Goal: Task Accomplishment & Management: Use online tool/utility

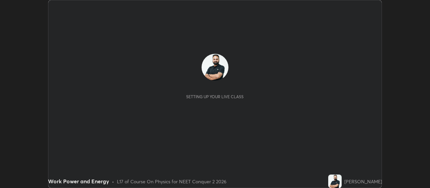
scroll to position [188, 430]
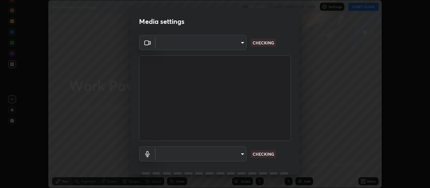
type input "aa80b3cfad25c03b964e6ff1e85cf5bf4b92df3966dde2f5c6b0d50eac350734"
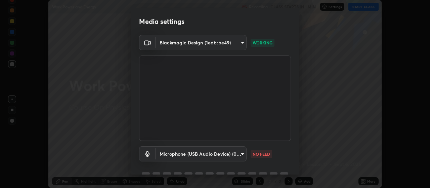
scroll to position [6, 0]
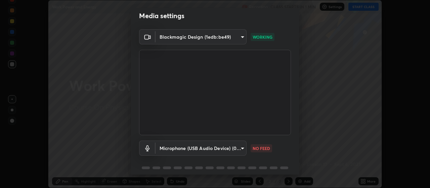
click at [290, 143] on div "Microphone (USB Audio Device) (0d8c:0014) 4152eadd631482af786d3cfa734edf88c1bf9…" at bounding box center [215, 147] width 152 height 15
click at [243, 147] on body "Erase all Work Power and Energy Recording CLASS STARTS IN 1 MIN Settings START …" at bounding box center [215, 94] width 430 height 188
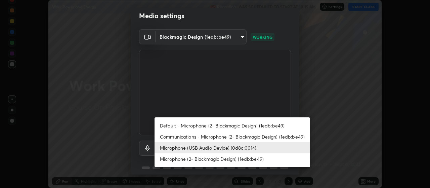
click at [291, 137] on li "Communications - Microphone (2- Blackmagic Design) (1edb:be49)" at bounding box center [233, 136] width 156 height 11
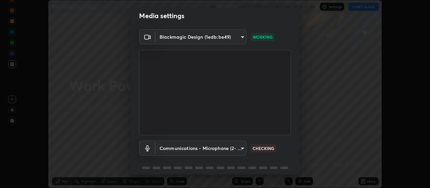
click at [290, 143] on div "Blackmagic Design (1edb:be49) aa80b3cfad25c03b964e6ff1e85cf5bf4b92df3966dde2f5c…" at bounding box center [215, 104] width 168 height 151
click at [240, 149] on body "Erase all Work Power and Energy Recording WAS SCHEDULED TO START AT 10:15 AM Se…" at bounding box center [215, 94] width 430 height 188
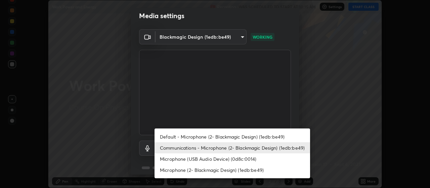
click at [250, 159] on li "Microphone (USB Audio Device) (0d8c:0014)" at bounding box center [233, 158] width 156 height 11
type input "4152eadd631482af786d3cfa734edf88c1bf9d58df27661f67b4df8b2f2fba22"
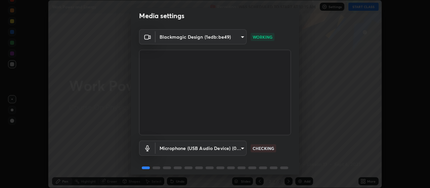
click at [291, 139] on div "Blackmagic Design (1edb:be49) aa80b3cfad25c03b964e6ff1e85cf5bf4b92df3966dde2f5c…" at bounding box center [215, 104] width 168 height 151
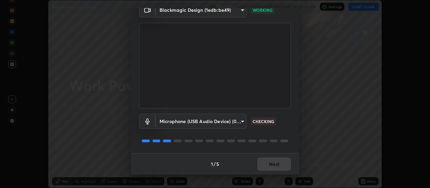
click at [291, 115] on div "Blackmagic Design (1edb:be49) aa80b3cfad25c03b964e6ff1e85cf5bf4b92df3966dde2f5c…" at bounding box center [215, 77] width 168 height 151
click at [293, 112] on div "Blackmagic Design (1edb:be49) aa80b3cfad25c03b964e6ff1e85cf5bf4b92df3966dde2f5c…" at bounding box center [215, 77] width 168 height 151
click at [293, 114] on div "Blackmagic Design (1edb:be49) aa80b3cfad25c03b964e6ff1e85cf5bf4b92df3966dde2f5c…" at bounding box center [215, 77] width 168 height 151
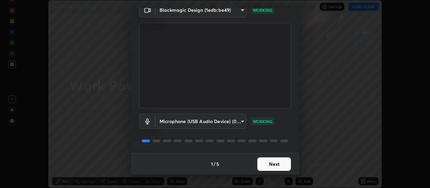
click at [292, 119] on div "Blackmagic Design (1edb:be49) aa80b3cfad25c03b964e6ff1e85cf5bf4b92df3966dde2f5c…" at bounding box center [215, 77] width 168 height 151
click at [281, 163] on button "Next" at bounding box center [274, 163] width 34 height 13
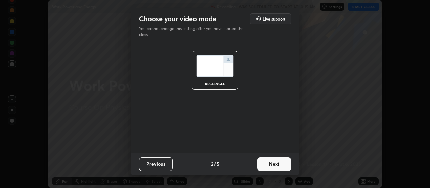
click at [281, 163] on button "Next" at bounding box center [274, 163] width 34 height 13
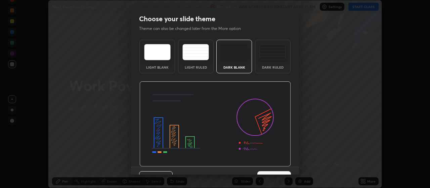
scroll to position [14, 0]
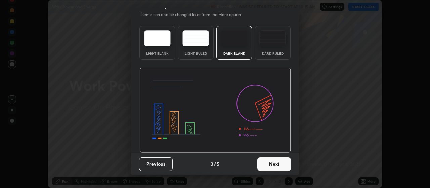
click at [293, 138] on div "Light Blank Light Ruled Dark Blank Dark Ruled" at bounding box center [215, 88] width 168 height 130
click at [279, 161] on button "Next" at bounding box center [274, 163] width 34 height 13
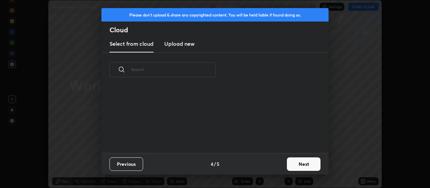
scroll to position [66, 216]
click at [301, 164] on button "Next" at bounding box center [304, 163] width 34 height 13
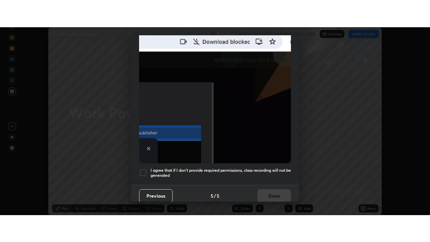
scroll to position [170, 0]
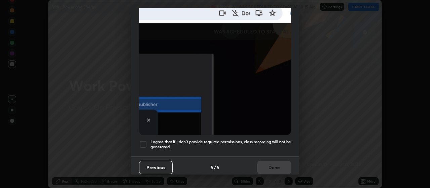
click at [266, 139] on h5 "I agree that if I don't provide required permissions, class recording will not …" at bounding box center [221, 144] width 140 height 10
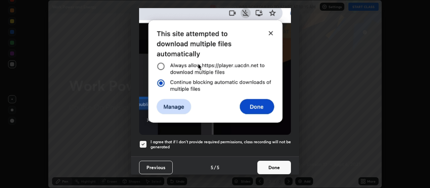
click at [272, 166] on button "Done" at bounding box center [274, 167] width 34 height 13
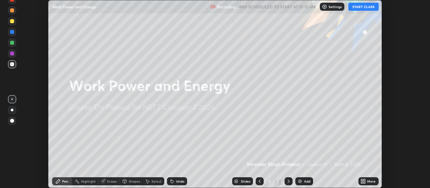
click at [369, 179] on div "More" at bounding box center [371, 180] width 8 height 3
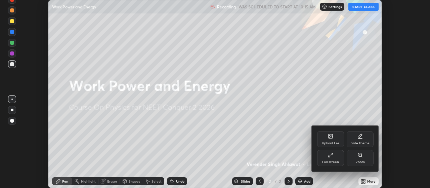
click at [362, 137] on icon at bounding box center [360, 135] width 5 height 5
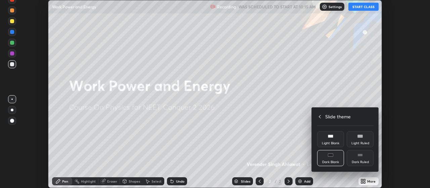
click at [366, 159] on div "Dark Ruled" at bounding box center [360, 158] width 27 height 16
click at [322, 119] on div "Slide theme" at bounding box center [345, 116] width 56 height 7
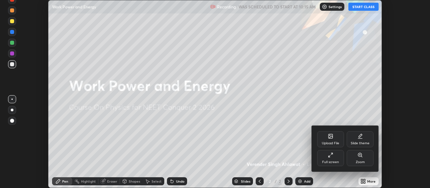
click at [330, 156] on icon at bounding box center [330, 154] width 5 height 5
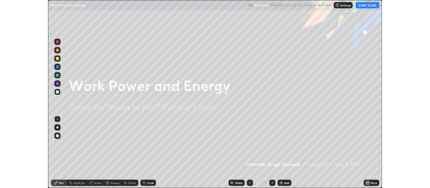
scroll to position [242, 430]
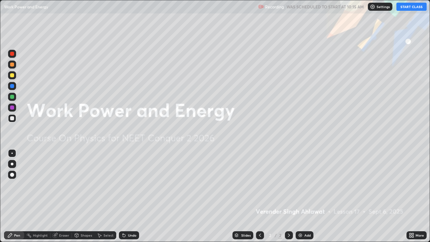
click at [411, 7] on button "START CLASS" at bounding box center [412, 7] width 30 height 8
click at [303, 188] on div "Add" at bounding box center [305, 235] width 18 height 8
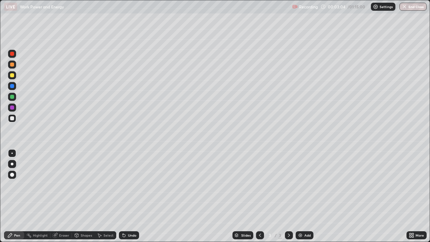
click at [11, 76] on div at bounding box center [12, 75] width 4 height 4
click at [83, 188] on div "Shapes" at bounding box center [86, 235] width 11 height 3
click at [17, 188] on div "Pen" at bounding box center [14, 235] width 20 height 8
click at [131, 188] on div "Undo" at bounding box center [132, 235] width 8 height 3
click at [129, 188] on div "Undo" at bounding box center [132, 235] width 8 height 3
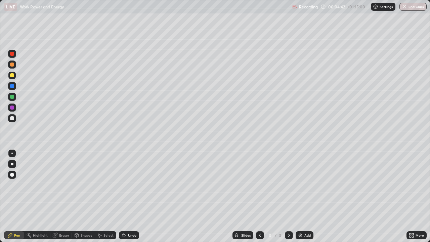
click at [104, 188] on div "Select" at bounding box center [109, 235] width 10 height 3
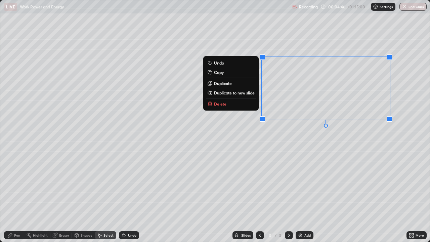
click at [313, 169] on div "0 ° Undo Copy Duplicate Duplicate to new slide Delete" at bounding box center [215, 120] width 430 height 241
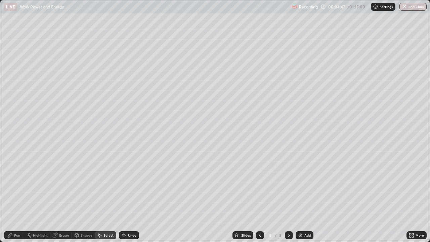
click at [16, 188] on div "Pen" at bounding box center [17, 235] width 6 height 3
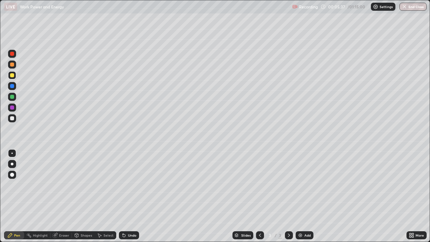
click at [65, 188] on div "Eraser" at bounding box center [64, 235] width 10 height 3
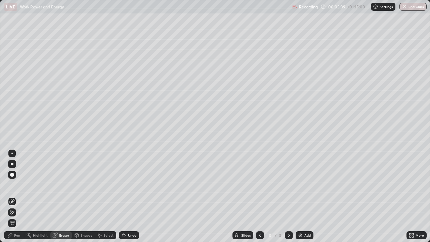
click at [15, 188] on div "Pen" at bounding box center [17, 235] width 6 height 3
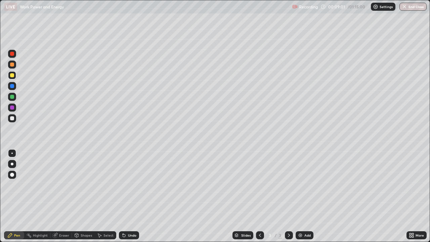
click at [11, 118] on div at bounding box center [12, 118] width 4 height 4
click at [63, 188] on div "Eraser" at bounding box center [64, 235] width 10 height 3
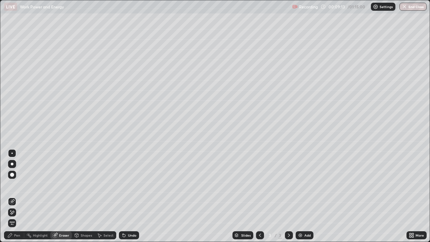
click at [18, 188] on div "Pen" at bounding box center [14, 235] width 20 height 8
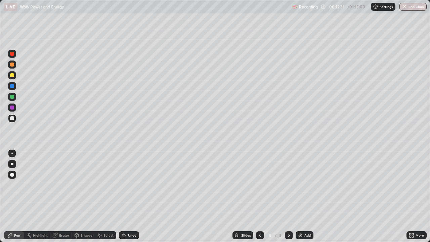
click at [304, 188] on div "Add" at bounding box center [307, 235] width 6 height 3
click at [12, 118] on div at bounding box center [12, 118] width 4 height 4
click at [13, 95] on div at bounding box center [12, 97] width 4 height 4
click at [12, 118] on div at bounding box center [12, 118] width 4 height 4
click at [12, 75] on div at bounding box center [12, 75] width 4 height 4
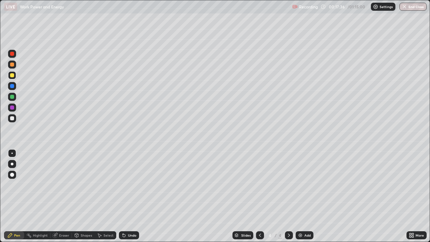
click at [129, 188] on div "Undo" at bounding box center [132, 235] width 8 height 3
click at [63, 188] on div "Eraser" at bounding box center [64, 235] width 10 height 3
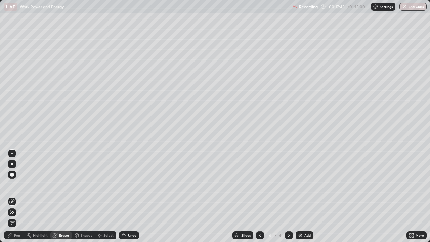
click at [18, 188] on div "Pen" at bounding box center [14, 235] width 20 height 8
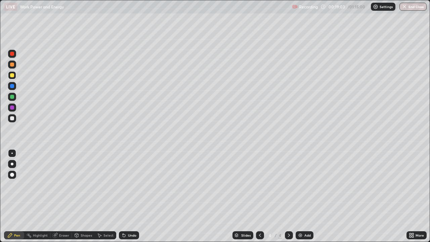
click at [131, 188] on div "Undo" at bounding box center [132, 235] width 8 height 3
click at [128, 188] on div "Undo" at bounding box center [129, 235] width 20 height 8
click at [299, 188] on img at bounding box center [300, 235] width 5 height 5
click at [13, 119] on div at bounding box center [12, 118] width 4 height 4
click at [256, 188] on div at bounding box center [260, 235] width 8 height 8
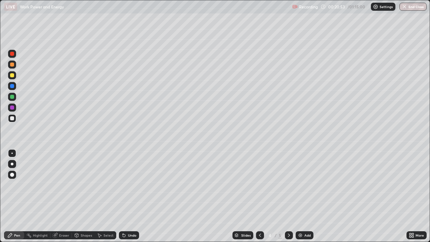
click at [289, 188] on icon at bounding box center [288, 235] width 5 height 5
click at [258, 188] on icon at bounding box center [259, 235] width 5 height 5
click at [287, 188] on icon at bounding box center [288, 235] width 5 height 5
click at [126, 188] on div "Undo" at bounding box center [129, 235] width 20 height 8
click at [129, 188] on div "Undo" at bounding box center [132, 235] width 8 height 3
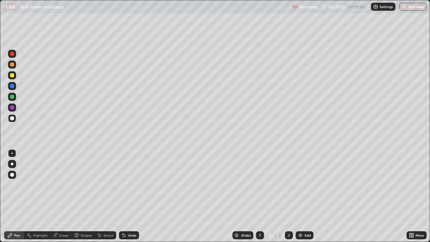
click at [129, 188] on div "Undo" at bounding box center [132, 235] width 8 height 3
click at [259, 188] on icon at bounding box center [259, 235] width 5 height 5
click at [288, 188] on icon at bounding box center [288, 235] width 5 height 5
click at [308, 188] on div "Add" at bounding box center [307, 235] width 6 height 3
click at [12, 76] on div at bounding box center [12, 75] width 4 height 4
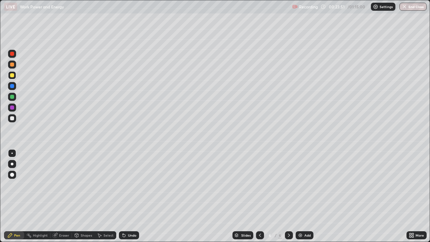
click at [81, 188] on div "Shapes" at bounding box center [86, 235] width 11 height 3
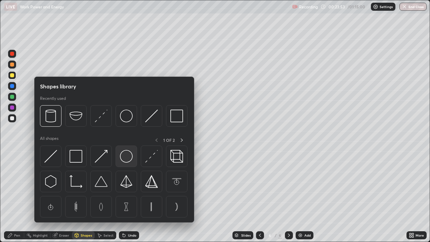
click at [125, 161] on img at bounding box center [126, 156] width 13 height 13
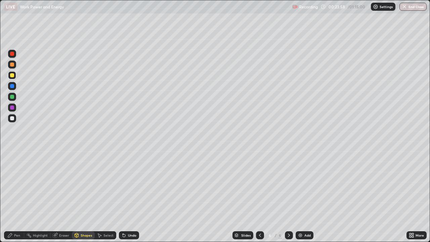
click at [14, 188] on div "Pen" at bounding box center [14, 235] width 20 height 8
click at [11, 117] on div at bounding box center [12, 118] width 4 height 4
click at [109, 188] on div "Select" at bounding box center [109, 235] width 10 height 3
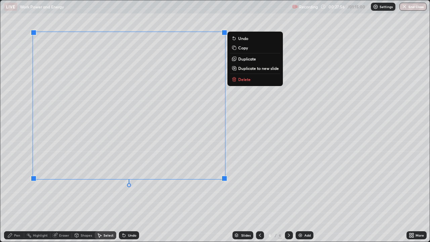
click at [83, 188] on div "0 ° Undo Copy Duplicate Duplicate to new slide Delete" at bounding box center [215, 120] width 430 height 241
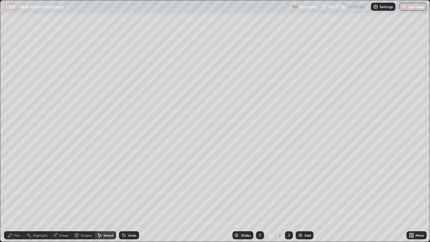
click at [18, 188] on div "Pen" at bounding box center [14, 235] width 20 height 8
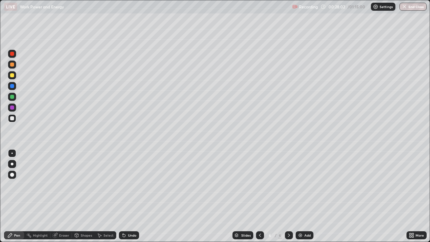
click at [65, 188] on div "Eraser" at bounding box center [61, 235] width 22 height 8
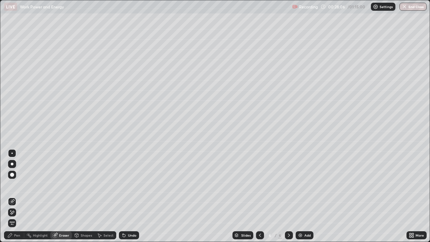
click at [17, 188] on div "Pen" at bounding box center [17, 235] width 6 height 3
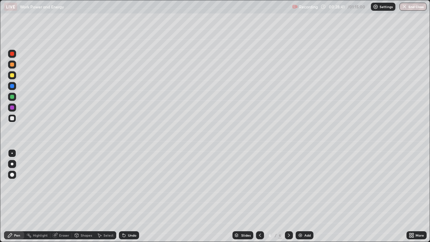
click at [417, 188] on div "More" at bounding box center [420, 235] width 8 height 3
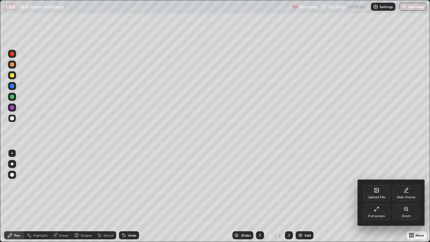
click at [375, 188] on icon at bounding box center [376, 210] width 2 height 2
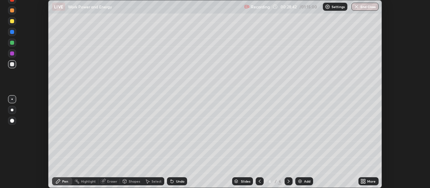
scroll to position [33420, 33178]
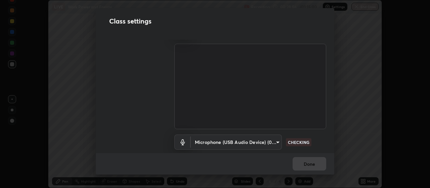
scroll to position [18, 0]
click at [330, 118] on div "Blackmagic Design (1edb:be49) aa80b3cfad25c03b964e6ff1e85cf5bf4b92df3966dde2f5c…" at bounding box center [250, 78] width 168 height 113
click at [330, 117] on div "Blackmagic Design (1edb:be49) aa80b3cfad25c03b964e6ff1e85cf5bf4b92df3966dde2f5c…" at bounding box center [250, 78] width 168 height 113
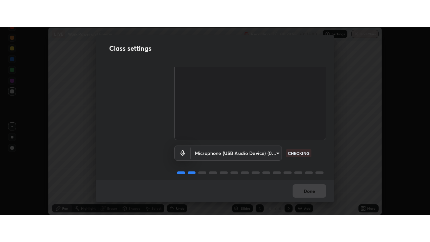
scroll to position [39, 0]
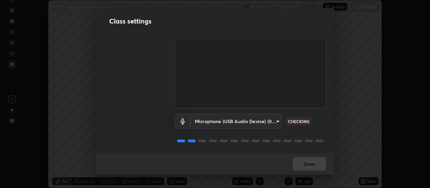
click at [324, 124] on div "Audio & Video Blackmagic Design (1edb:be49) aa80b3cfad25c03b964e6ff1e85cf5bf4b9…" at bounding box center [215, 96] width 239 height 113
click at [324, 115] on div "Microphone (USB Audio Device) (0d8c:0014) 4152eadd631482af786d3cfa734edf88c1bf9…" at bounding box center [250, 121] width 152 height 15
click at [326, 112] on div "Audio & Video Blackmagic Design (1edb:be49) aa80b3cfad25c03b964e6ff1e85cf5bf4b9…" at bounding box center [215, 96] width 239 height 113
click at [323, 120] on div "Microphone (USB Audio Device) (0d8c:0014) 4152eadd631482af786d3cfa734edf88c1bf9…" at bounding box center [250, 121] width 152 height 15
click at [324, 120] on div "Audio & Video Blackmagic Design (1edb:be49) aa80b3cfad25c03b964e6ff1e85cf5bf4b9…" at bounding box center [215, 96] width 239 height 113
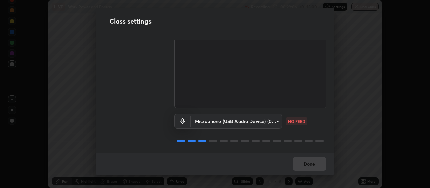
click at [323, 119] on div "Microphone (USB Audio Device) (0d8c:0014) 4152eadd631482af786d3cfa734edf88c1bf9…" at bounding box center [250, 121] width 152 height 15
click at [320, 118] on div "Microphone (USB Audio Device) (0d8c:0014) 4152eadd631482af786d3cfa734edf88c1bf9…" at bounding box center [250, 121] width 152 height 15
click at [276, 124] on body "Erase all LIVE Work Power and Energy Recording 00:29:07 / 01:15:00 Settings End…" at bounding box center [215, 94] width 430 height 188
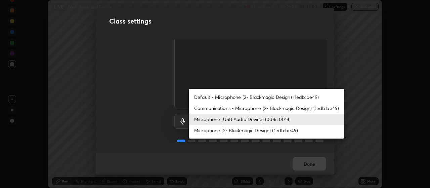
click at [280, 119] on li "Microphone (USB Audio Device) (0d8c:0014)" at bounding box center [267, 119] width 156 height 11
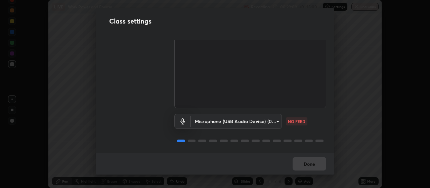
click at [275, 120] on body "Erase all LIVE Work Power and Energy Recording 00:29:09 / 01:15:00 Settings End…" at bounding box center [215, 94] width 430 height 188
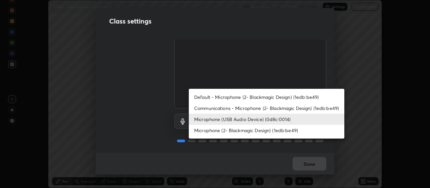
click at [293, 109] on li "Communications - Microphone (2- Blackmagic Design) (1edb:be49)" at bounding box center [267, 108] width 156 height 11
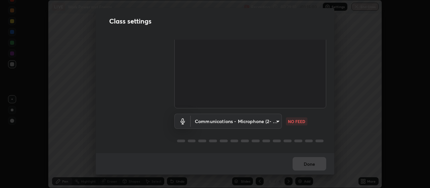
click at [277, 120] on body "Erase all LIVE Work Power and Energy Recording 00:29:10 / 01:15:00 Settings End…" at bounding box center [215, 94] width 430 height 188
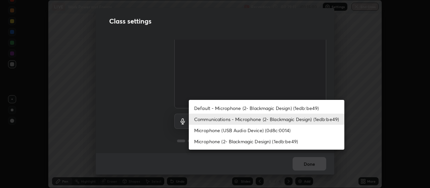
click at [283, 131] on li "Microphone (USB Audio Device) (0d8c:0014)" at bounding box center [267, 130] width 156 height 11
type input "4152eadd631482af786d3cfa734edf88c1bf9d58df27661f67b4df8b2f2fba22"
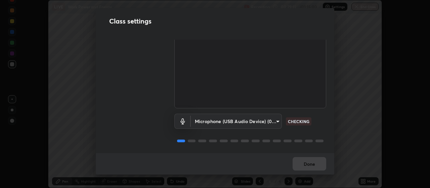
click at [328, 144] on div "Audio & Video Blackmagic Design (1edb:be49) aa80b3cfad25c03b964e6ff1e85cf5bf4b9…" at bounding box center [215, 96] width 239 height 113
click at [326, 117] on div "Audio & Video Blackmagic Design (1edb:be49) aa80b3cfad25c03b964e6ff1e85cf5bf4b9…" at bounding box center [215, 96] width 239 height 113
click at [327, 120] on div "Audio & Video Blackmagic Design (1edb:be49) aa80b3cfad25c03b964e6ff1e85cf5bf4b9…" at bounding box center [215, 96] width 239 height 113
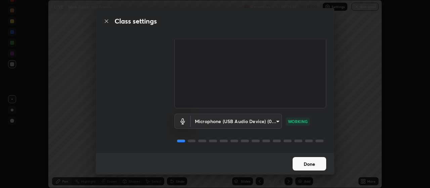
click at [316, 163] on button "Done" at bounding box center [310, 163] width 34 height 13
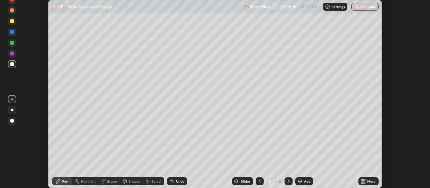
click at [370, 182] on div "More" at bounding box center [371, 180] width 8 height 3
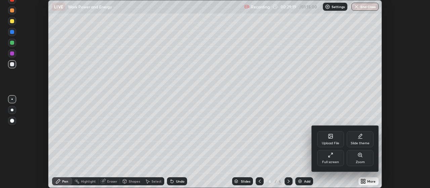
click at [335, 157] on div "Full screen" at bounding box center [330, 158] width 27 height 16
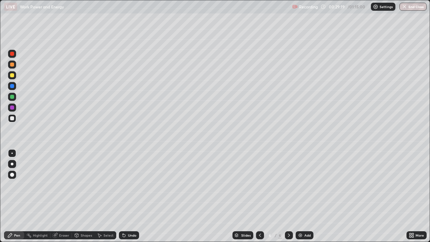
scroll to position [242, 430]
click at [305, 188] on div "Add" at bounding box center [307, 235] width 6 height 3
click at [256, 188] on div at bounding box center [260, 235] width 8 height 8
click at [13, 98] on div at bounding box center [12, 97] width 4 height 4
click at [289, 188] on icon at bounding box center [289, 235] width 2 height 3
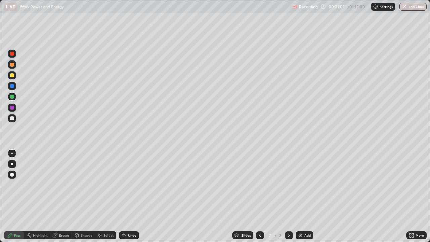
click at [11, 117] on div at bounding box center [12, 118] width 4 height 4
click at [259, 188] on icon at bounding box center [259, 235] width 5 height 5
click at [11, 97] on div at bounding box center [12, 97] width 4 height 4
click at [288, 188] on icon at bounding box center [288, 235] width 5 height 5
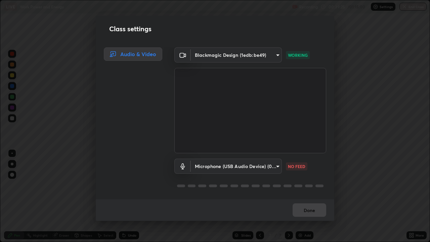
click at [330, 177] on div "Blackmagic Design (1edb:be49) aa80b3cfad25c03b964e6ff1e85cf5bf4b92df3966dde2f5c…" at bounding box center [250, 123] width 168 height 152
click at [328, 159] on div "Blackmagic Design (1edb:be49) aa80b3cfad25c03b964e6ff1e85cf5bf4b92df3966dde2f5c…" at bounding box center [250, 123] width 168 height 152
click at [324, 163] on div "Microphone (USB Audio Device) (0d8c:0014) 4152eadd631482af786d3cfa734edf88c1bf9…" at bounding box center [250, 166] width 152 height 15
click at [323, 164] on div "Microphone (USB Audio Device) (0d8c:0014) 4152eadd631482af786d3cfa734edf88c1bf9…" at bounding box center [250, 166] width 152 height 15
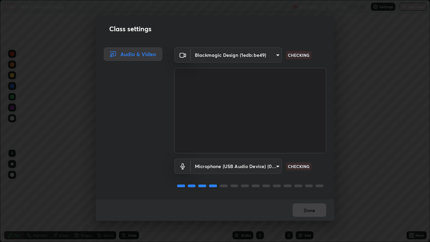
click at [322, 148] on video at bounding box center [250, 110] width 152 height 85
click at [322, 151] on video at bounding box center [250, 110] width 152 height 85
click at [315, 188] on div "Done" at bounding box center [215, 210] width 239 height 22
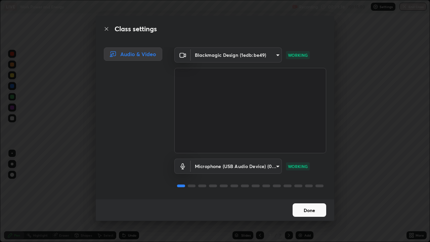
click at [319, 188] on button "Done" at bounding box center [310, 209] width 34 height 13
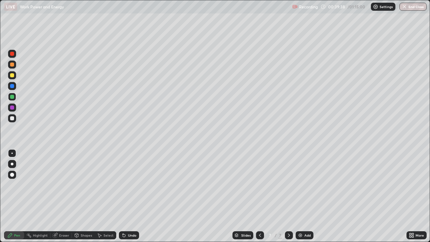
click at [305, 188] on div "Add" at bounding box center [307, 235] width 6 height 3
click at [88, 188] on div "Shapes" at bounding box center [86, 235] width 11 height 3
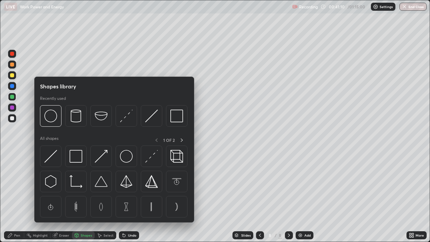
click at [125, 160] on img at bounding box center [126, 156] width 13 height 13
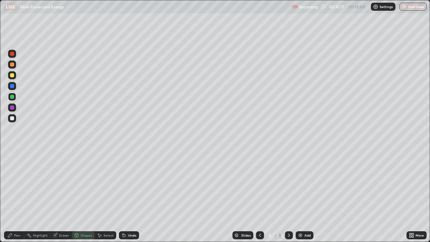
click at [108, 188] on div "Select" at bounding box center [109, 235] width 10 height 3
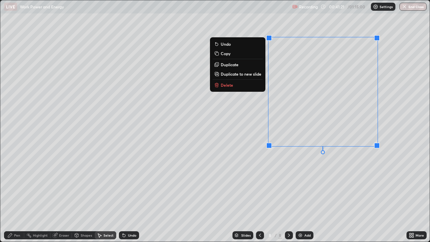
click at [323, 188] on div "0 ° Undo Copy Duplicate Duplicate to new slide Delete" at bounding box center [215, 120] width 430 height 241
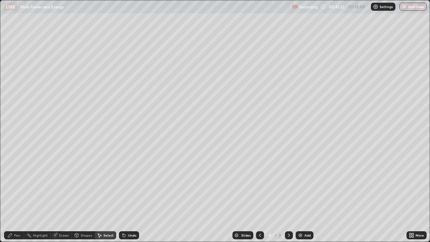
click at [21, 188] on div "Pen" at bounding box center [14, 235] width 20 height 8
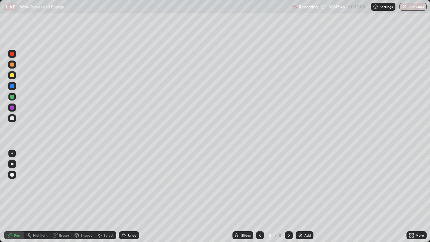
click at [13, 118] on div at bounding box center [12, 118] width 4 height 4
click at [64, 188] on div "Eraser" at bounding box center [64, 235] width 10 height 3
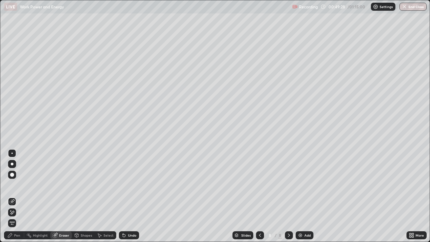
click at [14, 188] on div "Pen" at bounding box center [14, 235] width 20 height 8
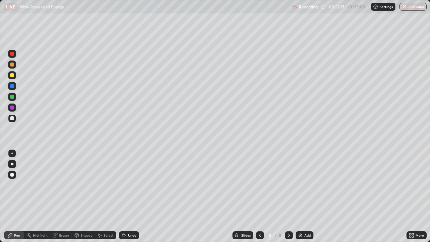
click at [305, 188] on div "Add" at bounding box center [307, 235] width 6 height 3
click at [259, 188] on icon at bounding box center [259, 235] width 5 height 5
click at [289, 188] on icon at bounding box center [288, 235] width 5 height 5
click at [259, 188] on icon at bounding box center [259, 235] width 5 height 5
click at [288, 188] on icon at bounding box center [288, 235] width 5 height 5
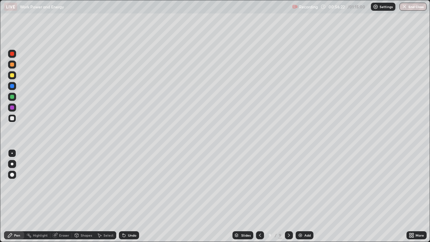
click at [304, 188] on div "Add" at bounding box center [307, 235] width 6 height 3
click at [13, 76] on div at bounding box center [12, 75] width 4 height 4
click at [86, 188] on div "Shapes" at bounding box center [86, 235] width 11 height 3
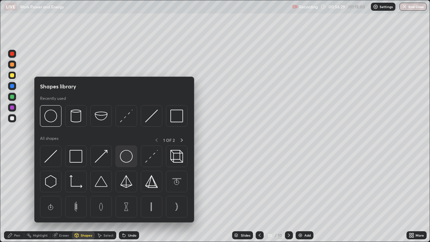
click at [126, 159] on img at bounding box center [126, 156] width 13 height 13
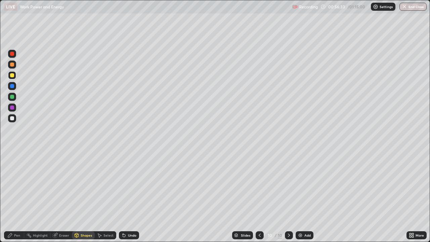
click at [21, 188] on div "Pen" at bounding box center [14, 235] width 20 height 8
click at [13, 117] on div at bounding box center [12, 118] width 4 height 4
click at [133, 188] on div "Undo" at bounding box center [132, 235] width 8 height 3
click at [135, 188] on div "Undo" at bounding box center [132, 235] width 8 height 3
click at [131, 188] on div "Undo" at bounding box center [132, 235] width 8 height 3
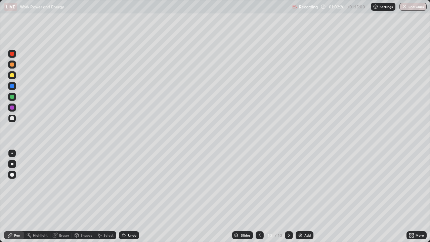
click at [59, 188] on div "Eraser" at bounding box center [64, 235] width 10 height 3
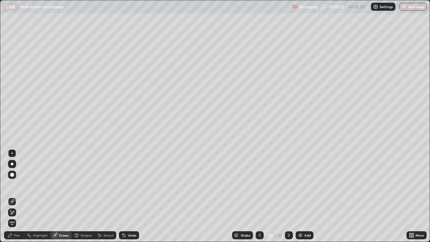
click at [15, 188] on div "Pen" at bounding box center [14, 235] width 20 height 8
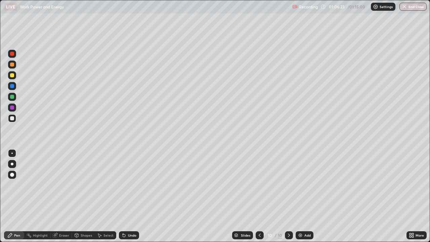
click at [310, 188] on div "Add" at bounding box center [307, 235] width 6 height 3
click at [88, 188] on div "Shapes" at bounding box center [86, 235] width 11 height 3
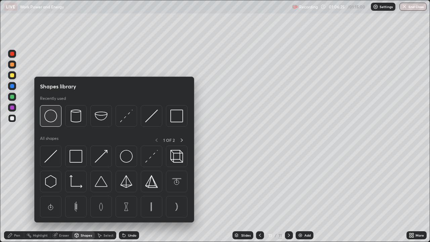
click at [54, 120] on img at bounding box center [50, 116] width 13 height 13
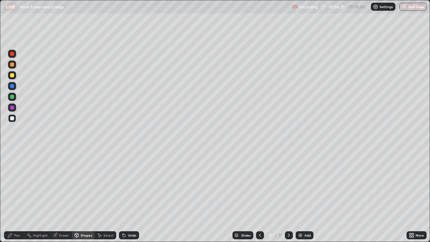
click at [17, 188] on div "Pen" at bounding box center [17, 235] width 6 height 3
click at [131, 188] on div "Undo" at bounding box center [132, 235] width 8 height 3
click at [133, 188] on div "Undo" at bounding box center [132, 235] width 8 height 3
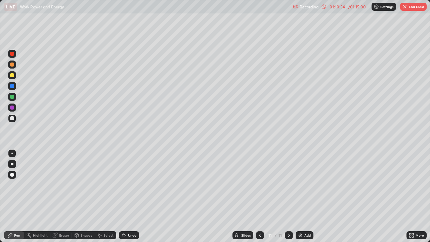
click at [309, 188] on div "Add" at bounding box center [307, 235] width 6 height 3
click at [81, 188] on div "Shapes" at bounding box center [86, 235] width 11 height 3
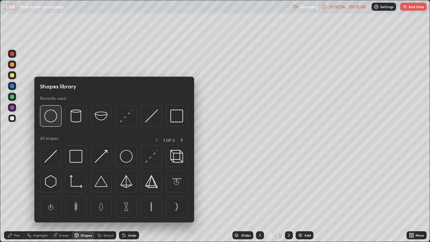
click at [51, 116] on img at bounding box center [50, 116] width 13 height 13
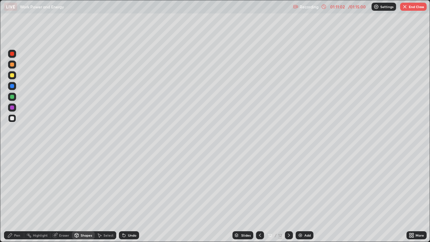
click at [14, 188] on div "Pen" at bounding box center [17, 235] width 6 height 3
click at [352, 5] on div "/ 01:15:00" at bounding box center [357, 7] width 21 height 4
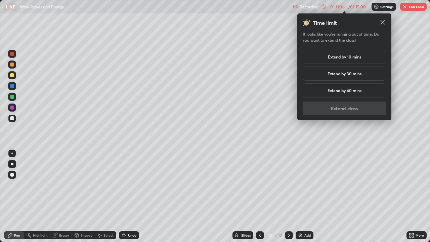
click at [359, 58] on h5 "Extend by 10 mins" at bounding box center [344, 57] width 33 height 6
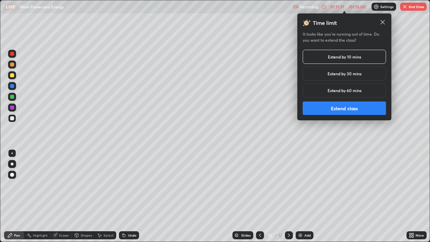
click at [369, 106] on button "Extend class" at bounding box center [344, 107] width 83 height 13
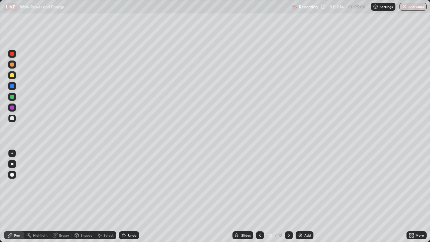
click at [12, 76] on div at bounding box center [12, 75] width 4 height 4
click at [309, 188] on div "Add" at bounding box center [307, 235] width 6 height 3
click at [12, 74] on div at bounding box center [12, 75] width 4 height 4
click at [13, 119] on div at bounding box center [12, 118] width 4 height 4
click at [307, 188] on div "Add" at bounding box center [307, 235] width 6 height 3
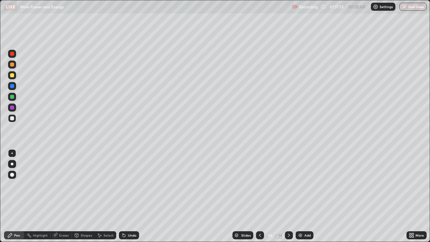
click at [259, 188] on icon at bounding box center [259, 235] width 5 height 5
click at [132, 188] on div "Undo" at bounding box center [129, 235] width 20 height 8
click at [134, 188] on div "Undo" at bounding box center [129, 235] width 20 height 8
click at [132, 188] on div "Undo" at bounding box center [132, 235] width 8 height 3
click at [349, 8] on div "/ 01:25:00" at bounding box center [357, 7] width 21 height 4
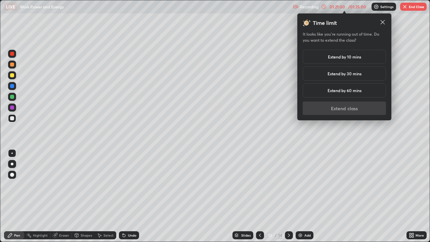
click at [338, 58] on h5 "Extend by 10 mins" at bounding box center [344, 57] width 33 height 6
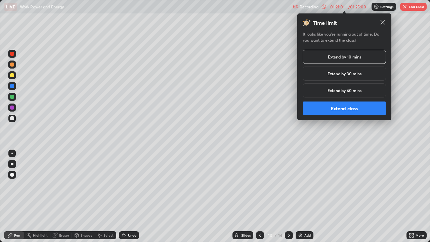
click at [367, 104] on button "Extend class" at bounding box center [344, 107] width 83 height 13
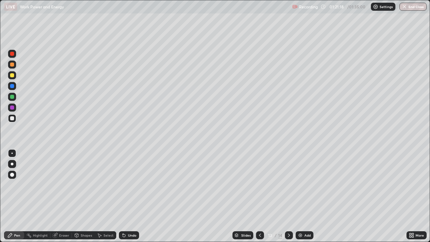
click at [309, 188] on div "Add" at bounding box center [307, 235] width 6 height 3
click at [14, 75] on div at bounding box center [12, 75] width 8 height 8
click at [12, 117] on div at bounding box center [12, 118] width 4 height 4
click at [13, 119] on div at bounding box center [12, 118] width 4 height 4
click at [133, 188] on div "Undo" at bounding box center [132, 235] width 8 height 3
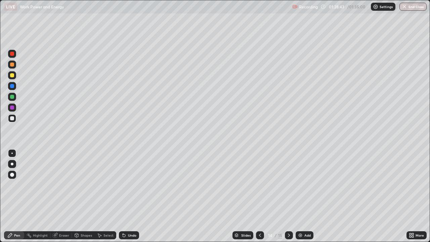
click at [12, 75] on div at bounding box center [12, 75] width 4 height 4
click at [12, 120] on div at bounding box center [12, 118] width 4 height 4
click at [336, 8] on div "01:30:07" at bounding box center [337, 7] width 19 height 4
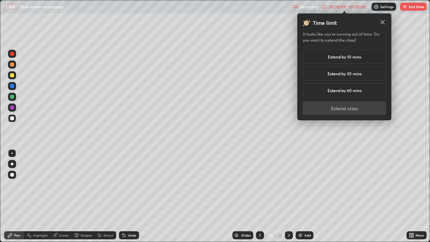
click at [343, 55] on h5 "Extend by 10 mins" at bounding box center [344, 57] width 33 height 6
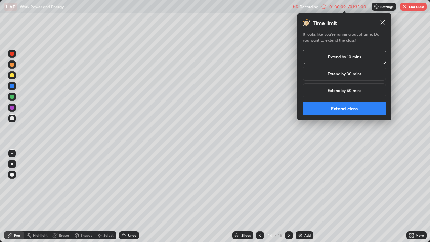
click at [361, 111] on button "Extend class" at bounding box center [344, 107] width 83 height 13
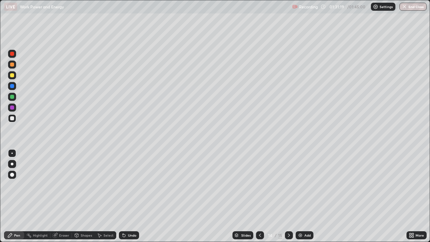
click at [305, 188] on div "Add" at bounding box center [307, 235] width 6 height 3
click at [13, 76] on div at bounding box center [12, 75] width 4 height 4
click at [12, 120] on div at bounding box center [12, 118] width 4 height 4
click at [86, 188] on div "Shapes" at bounding box center [86, 235] width 11 height 3
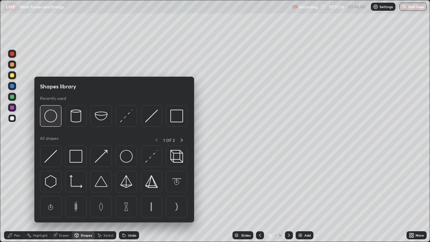
click at [55, 121] on img at bounding box center [50, 116] width 13 height 13
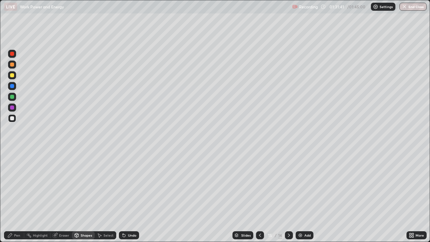
click at [14, 188] on div "Pen" at bounding box center [14, 235] width 20 height 8
click at [307, 188] on div "Add" at bounding box center [307, 235] width 6 height 3
click at [259, 188] on icon at bounding box center [259, 235] width 5 height 5
click at [288, 188] on icon at bounding box center [288, 235] width 5 height 5
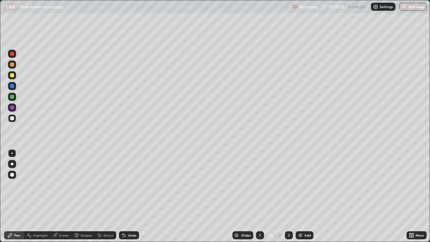
click at [288, 188] on icon at bounding box center [288, 235] width 5 height 5
click at [131, 188] on div "Undo" at bounding box center [132, 235] width 8 height 3
click at [133, 188] on div "Undo" at bounding box center [132, 235] width 8 height 3
click at [134, 188] on div "Undo" at bounding box center [132, 235] width 8 height 3
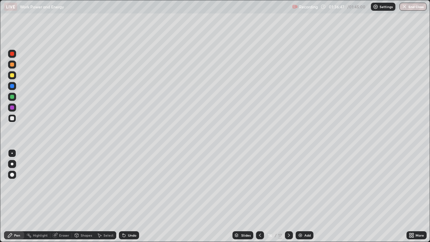
click at [131, 188] on div "Undo" at bounding box center [132, 235] width 8 height 3
click at [129, 188] on div "Undo" at bounding box center [132, 235] width 8 height 3
click at [128, 188] on div "Undo" at bounding box center [132, 235] width 8 height 3
click at [129, 188] on div "Undo" at bounding box center [132, 235] width 8 height 3
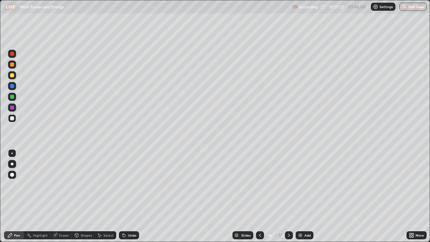
click at [288, 188] on icon at bounding box center [288, 235] width 5 height 5
click at [259, 188] on icon at bounding box center [259, 235] width 5 height 5
click at [288, 188] on icon at bounding box center [288, 235] width 5 height 5
click at [14, 75] on div at bounding box center [12, 75] width 4 height 4
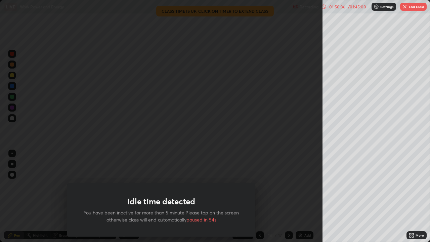
click at [315, 188] on div "Idle time detected You have been inactive for more than 5 minute.Please tap on …" at bounding box center [161, 121] width 323 height 242
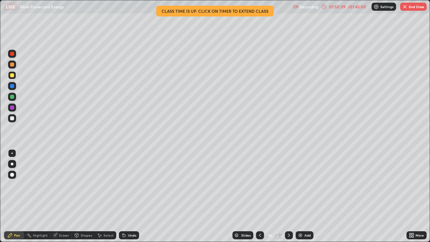
click at [409, 7] on button "End Class" at bounding box center [413, 7] width 27 height 8
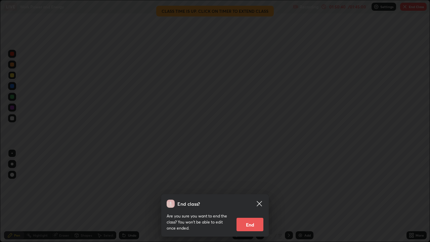
click at [255, 188] on button "End" at bounding box center [250, 224] width 27 height 13
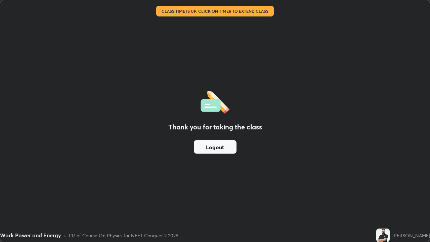
click at [222, 149] on button "Logout" at bounding box center [215, 146] width 43 height 13
